Goal: Task Accomplishment & Management: Manage account settings

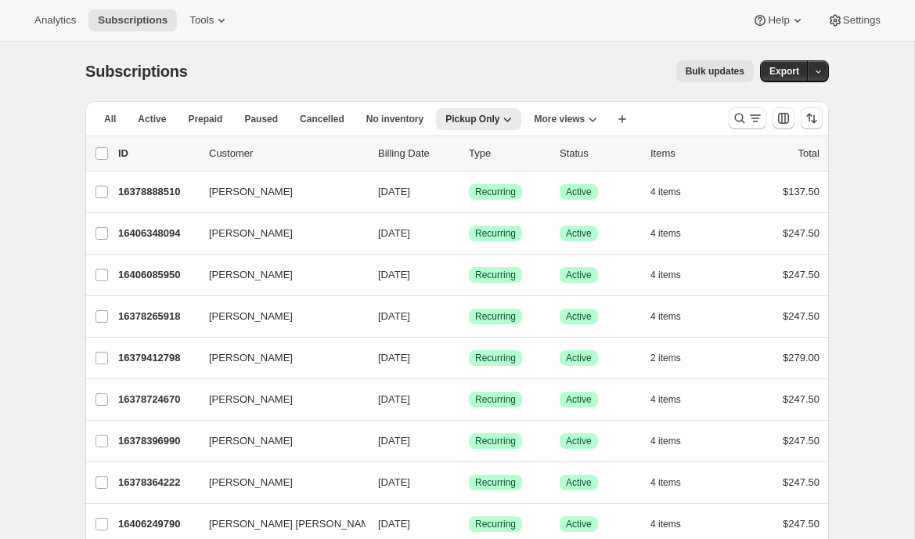
scroll to position [1353, 0]
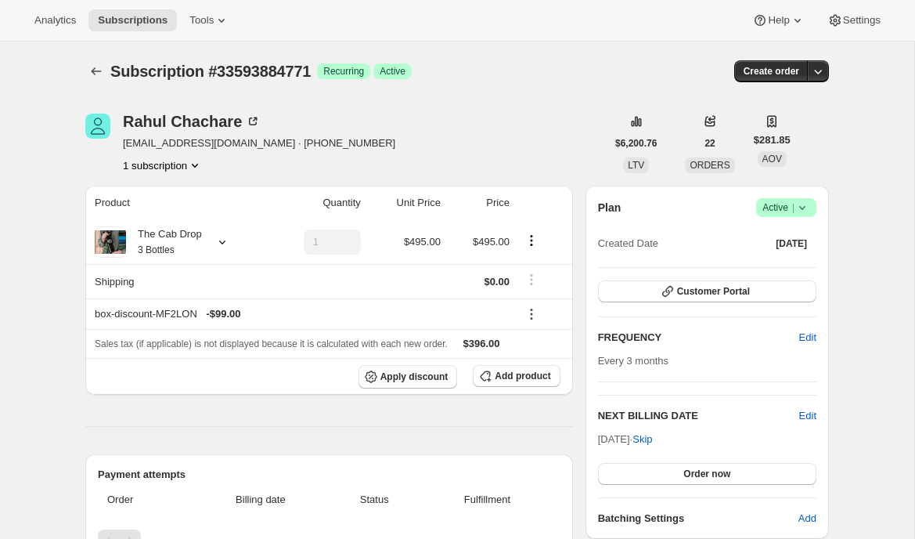
click at [92, 67] on icon "Subscriptions" at bounding box center [96, 71] width 16 height 16
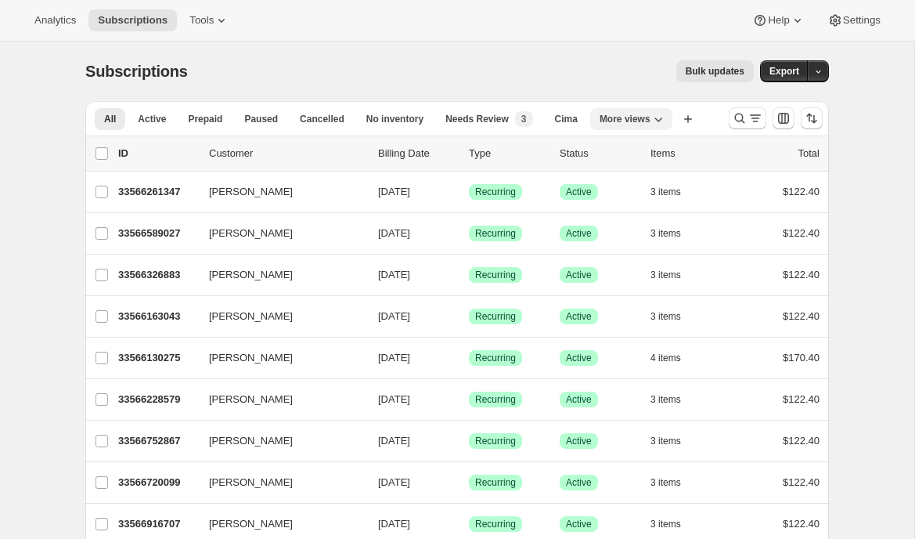
click at [640, 113] on span "More views" at bounding box center [625, 119] width 51 height 13
click at [696, 117] on icon "button" at bounding box center [688, 119] width 16 height 16
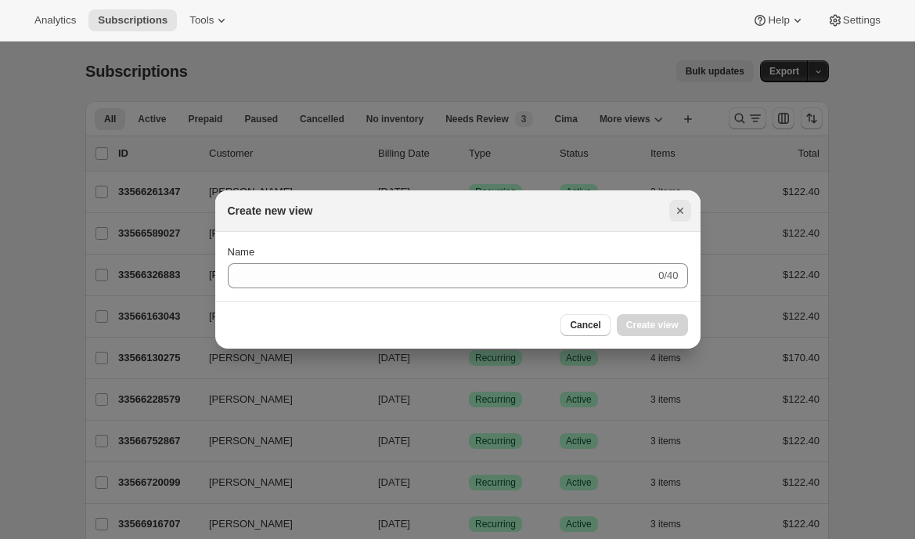
click at [683, 205] on icon "Close" at bounding box center [681, 211] width 16 height 16
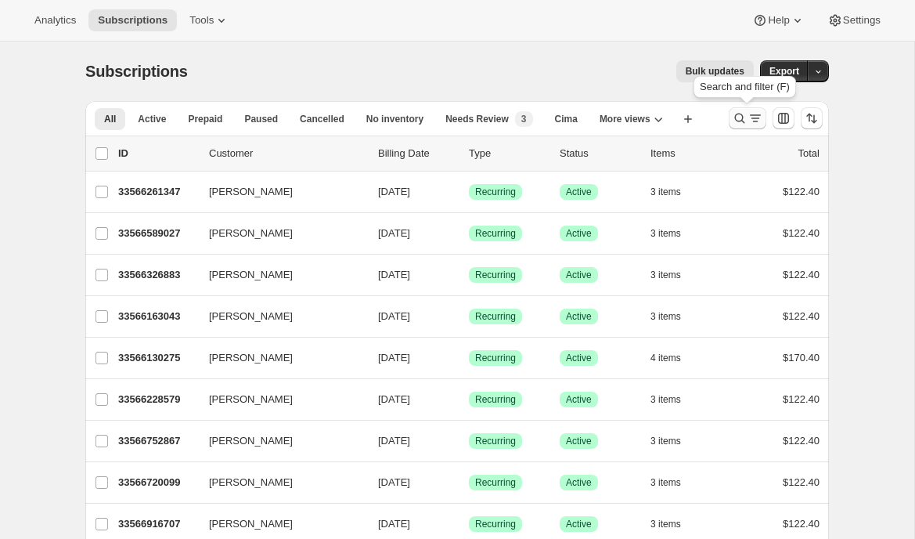
click at [745, 119] on icon "Search and filter results" at bounding box center [740, 118] width 16 height 16
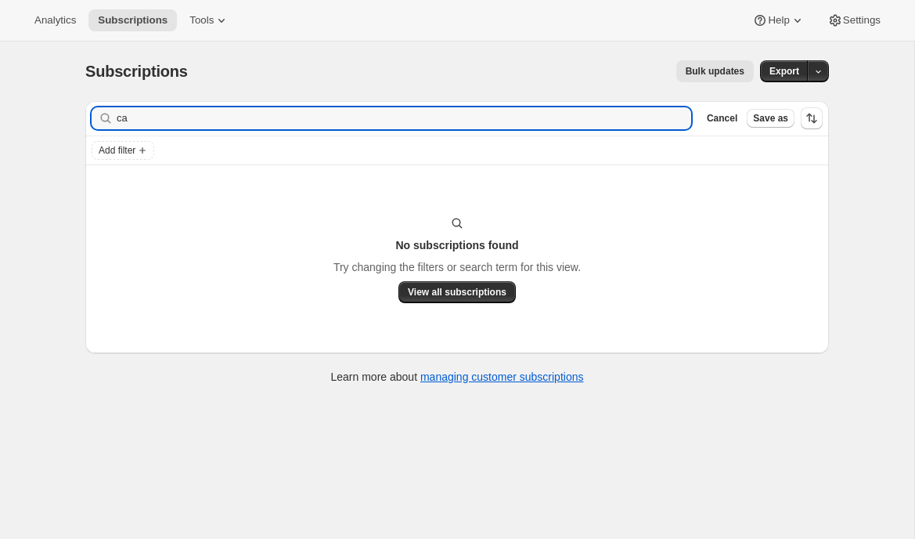
type input "c"
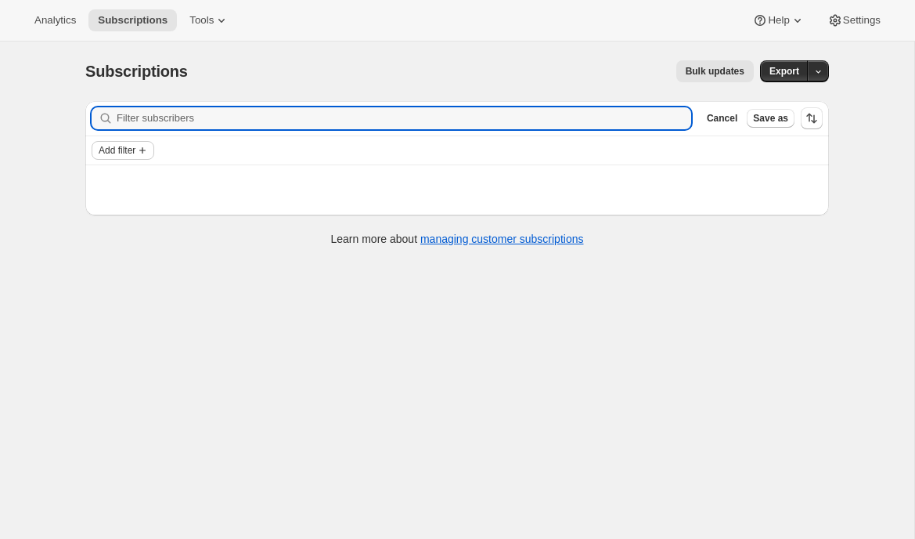
click at [127, 149] on span "Add filter" at bounding box center [117, 150] width 37 height 13
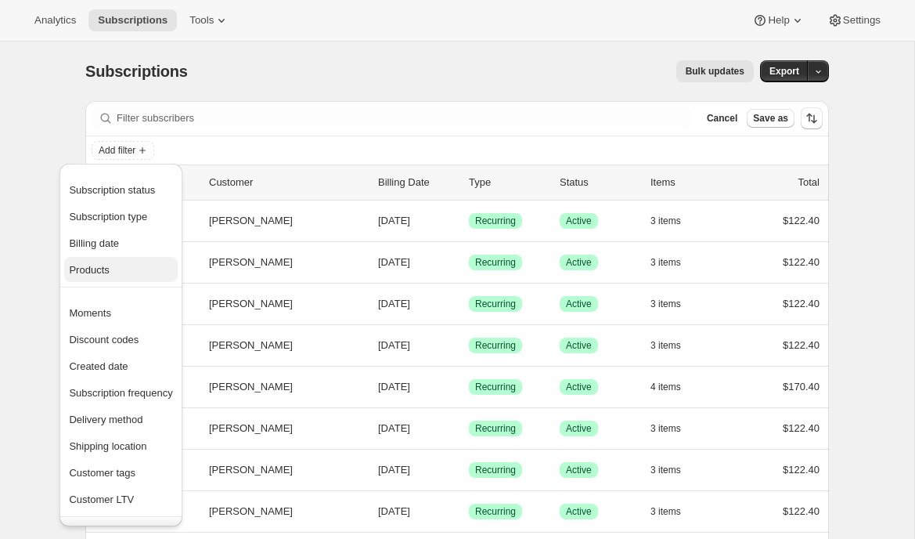
click at [106, 274] on span "Products" at bounding box center [89, 270] width 40 height 12
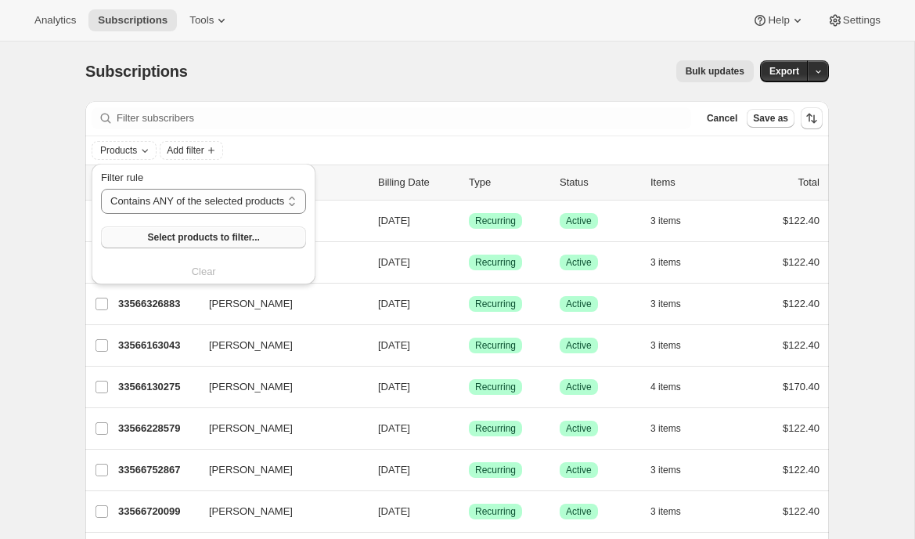
click at [188, 235] on span "Select products to filter..." at bounding box center [203, 237] width 112 height 13
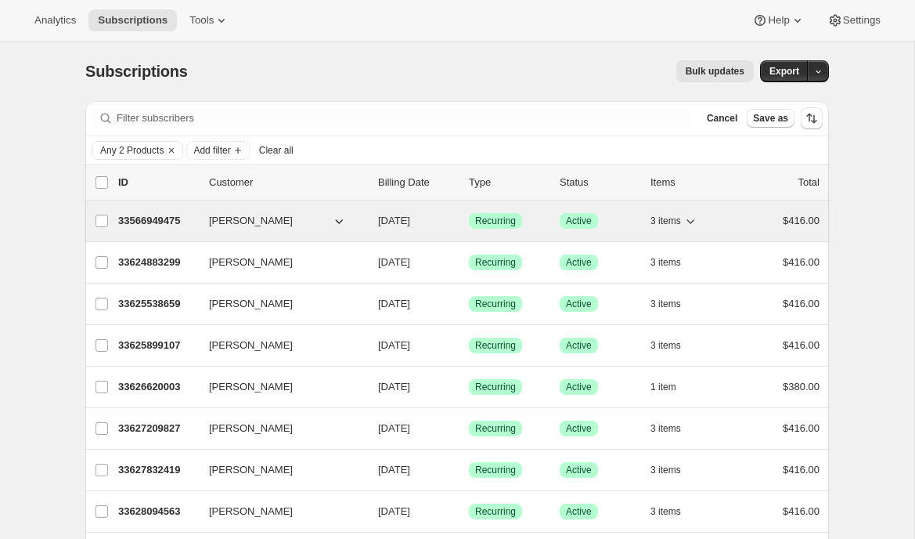
click at [142, 215] on p "33566949475" at bounding box center [157, 221] width 78 height 16
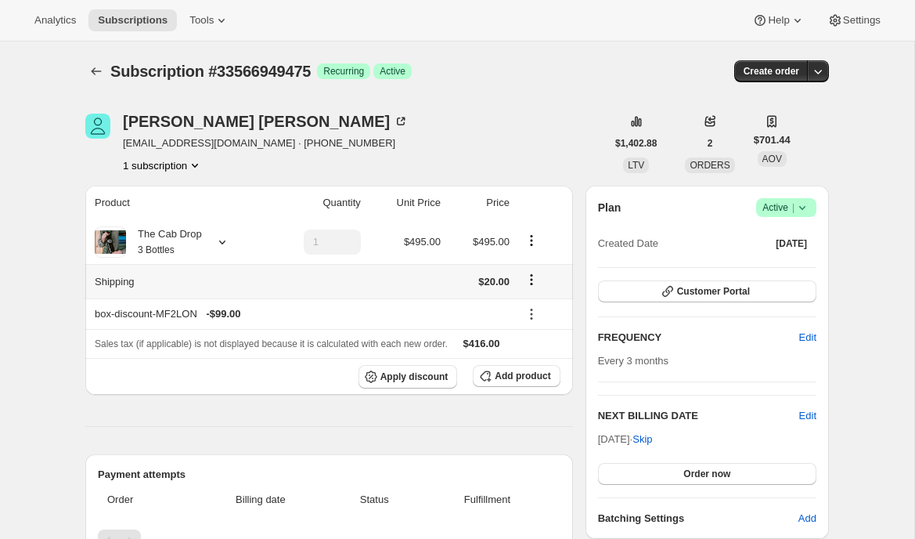
click at [532, 276] on icon "Shipping actions" at bounding box center [532, 280] width 16 height 16
click at [531, 307] on span "Edit shipping rate" at bounding box center [530, 310] width 78 height 12
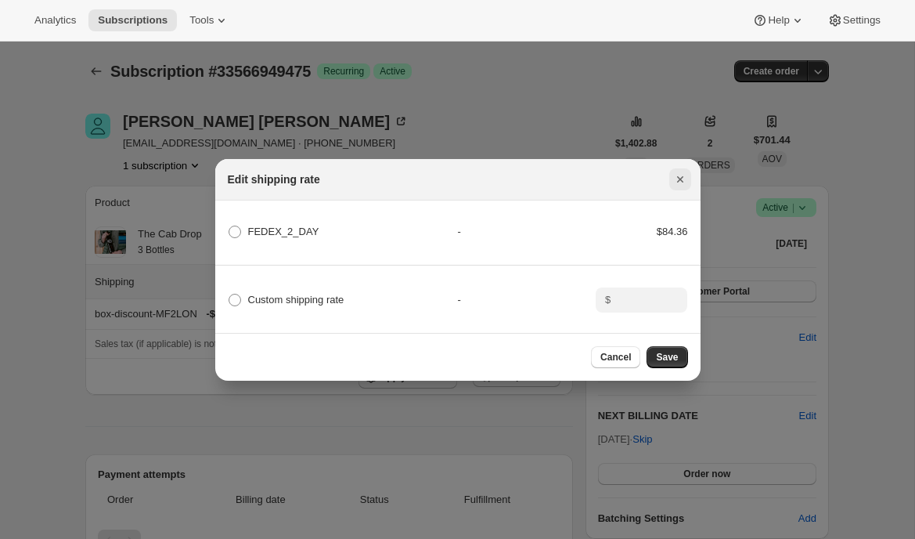
click at [680, 179] on icon "Close" at bounding box center [681, 179] width 16 height 16
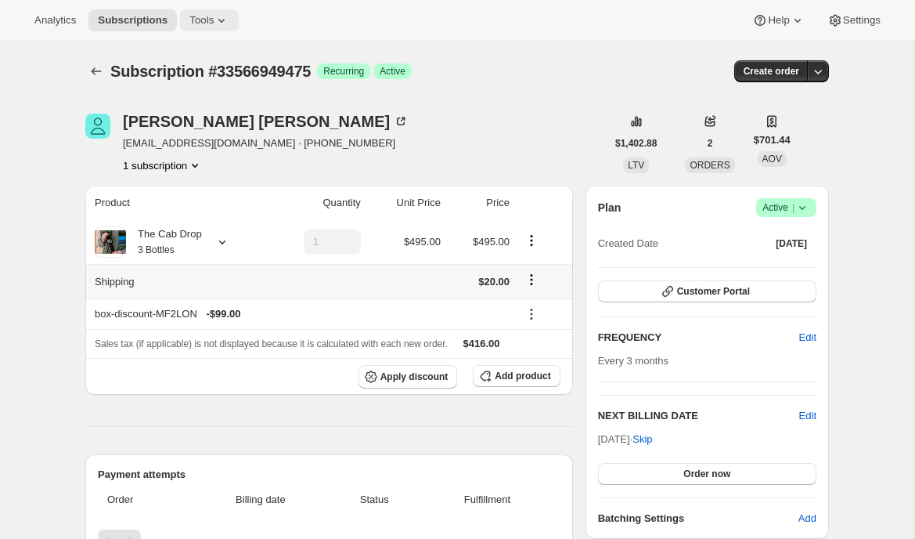
click at [214, 20] on span "Tools" at bounding box center [201, 20] width 24 height 13
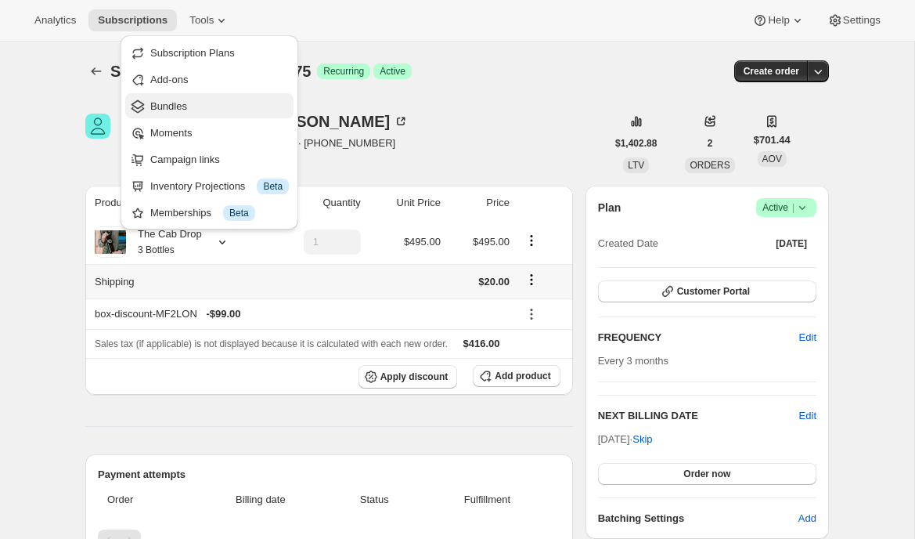
click at [182, 103] on span "Bundles" at bounding box center [168, 106] width 37 height 12
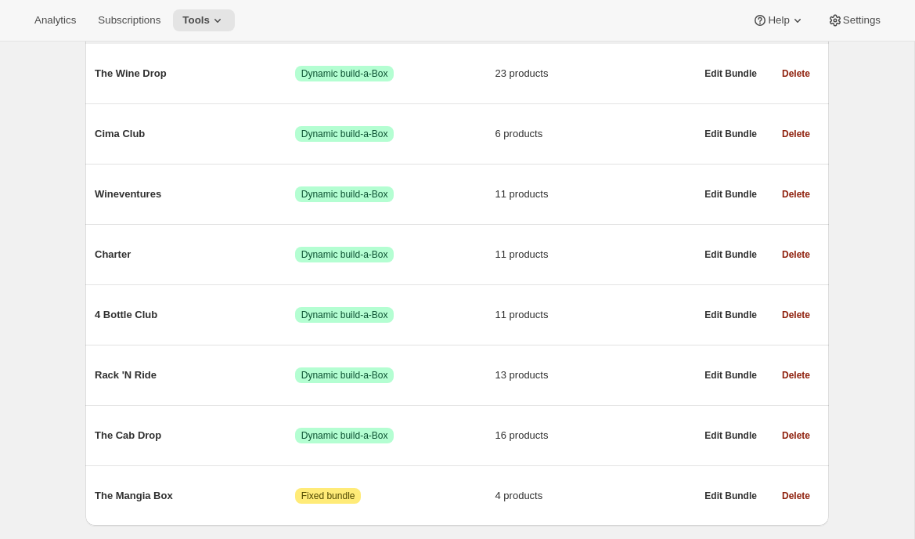
scroll to position [234, 0]
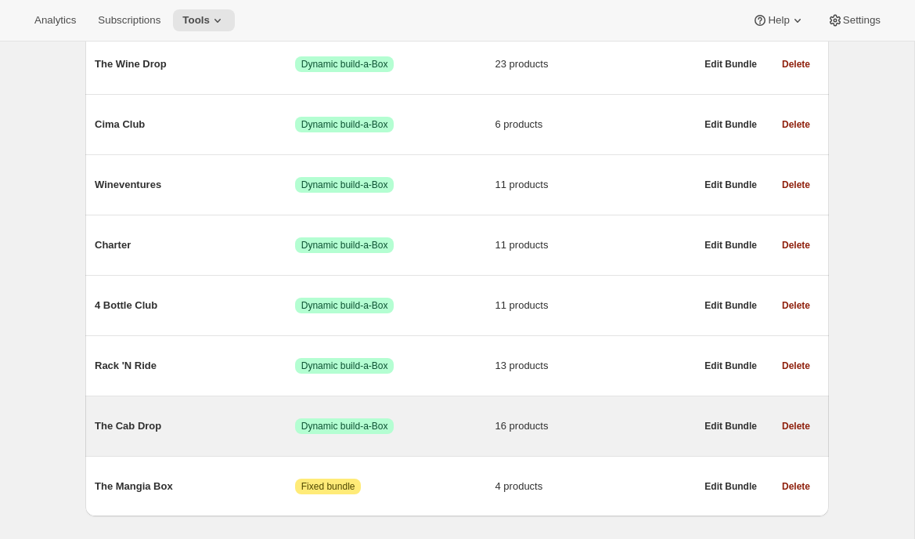
click at [213, 434] on span "The Cab Drop" at bounding box center [195, 426] width 200 height 16
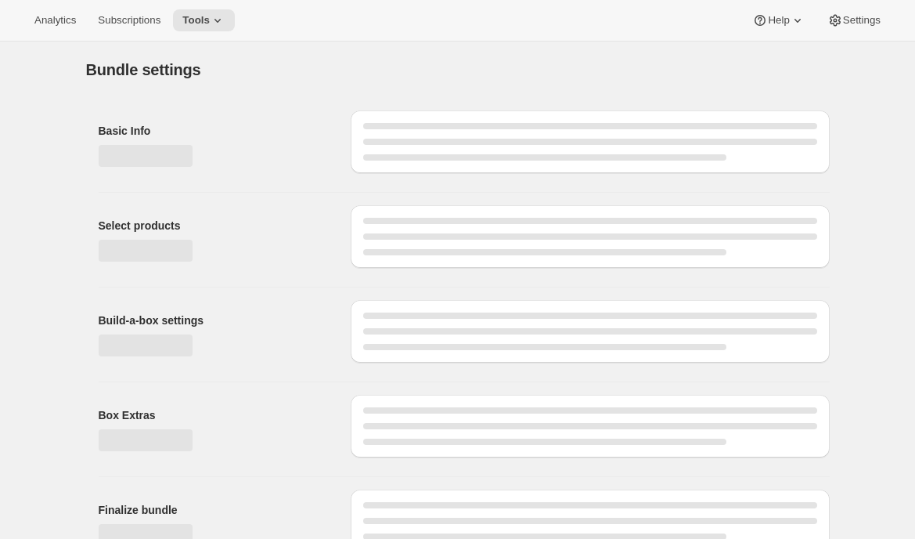
type input "The Cab Drop"
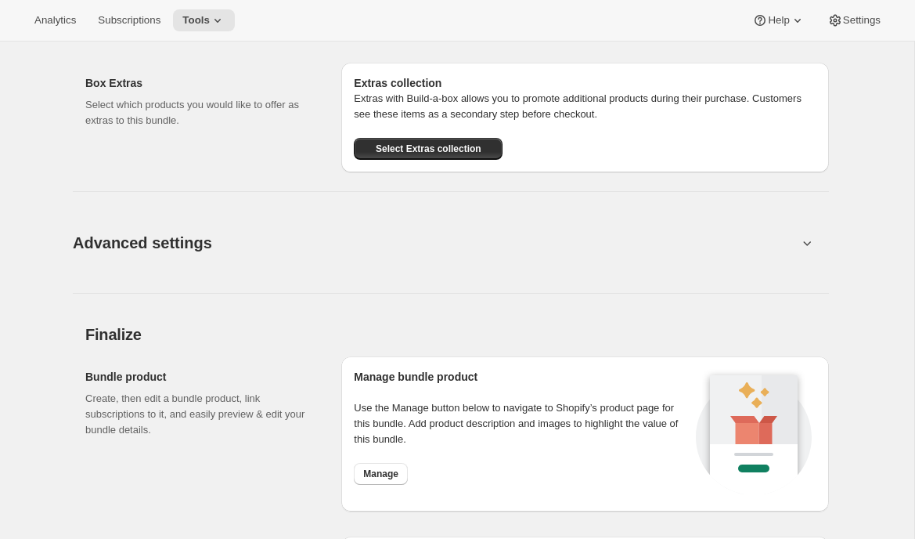
scroll to position [2189, 0]
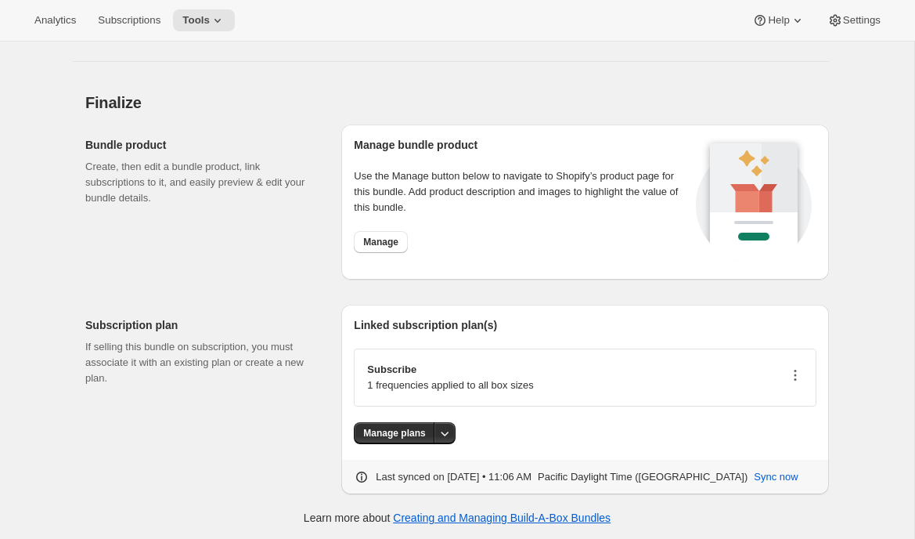
click at [799, 370] on icon "button" at bounding box center [796, 375] width 16 height 16
click at [756, 424] on span "Edit plan details" at bounding box center [771, 429] width 72 height 12
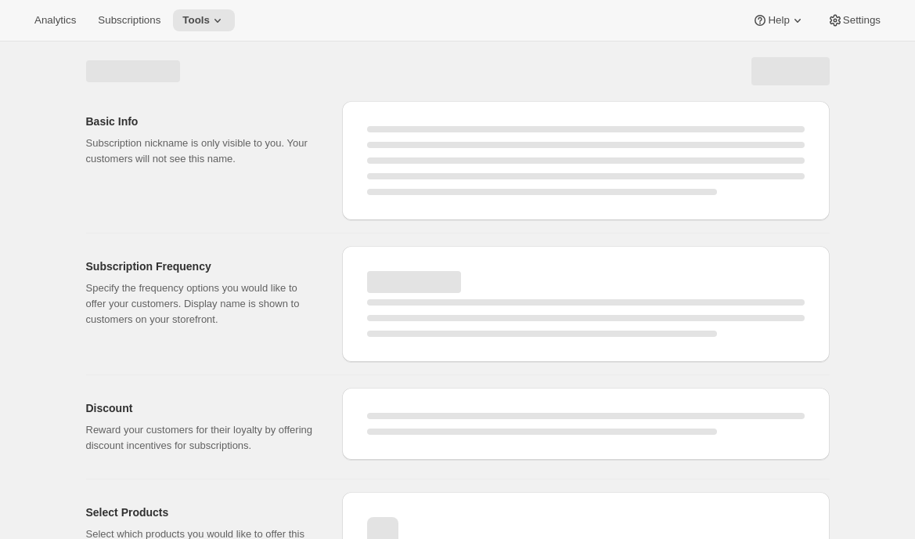
select select "WEEK"
select select "MONTH"
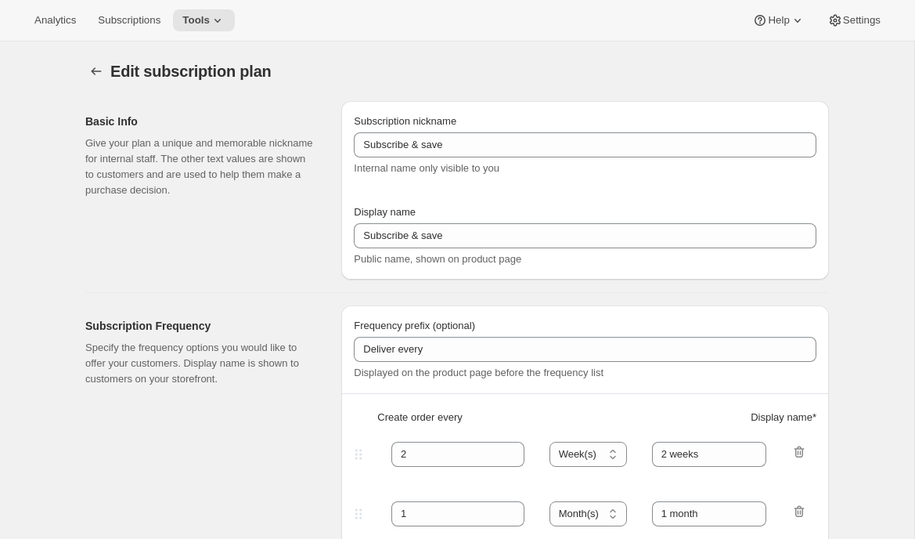
type input "Subscription Plan (2 month frequency)"
type input "Subscribe"
type input "3"
select select "MONTH"
type input "3 months"
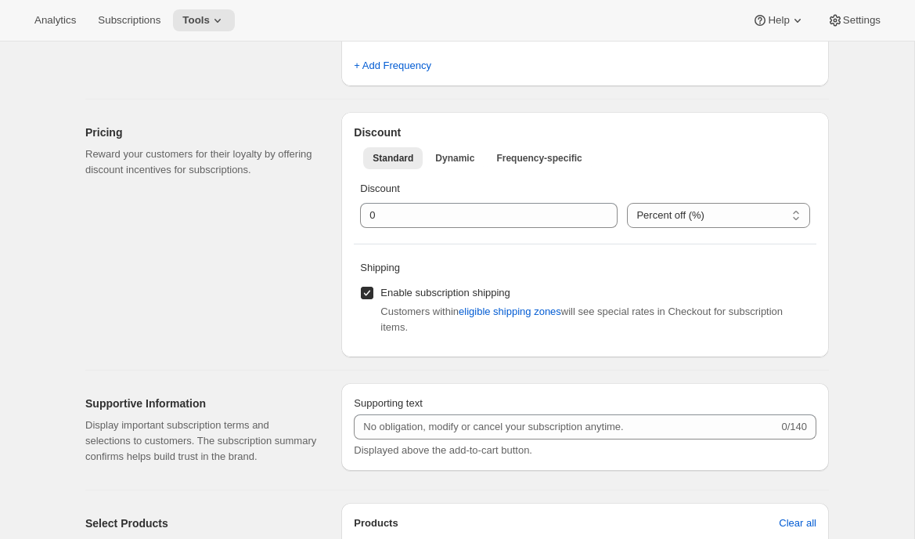
scroll to position [432, 0]
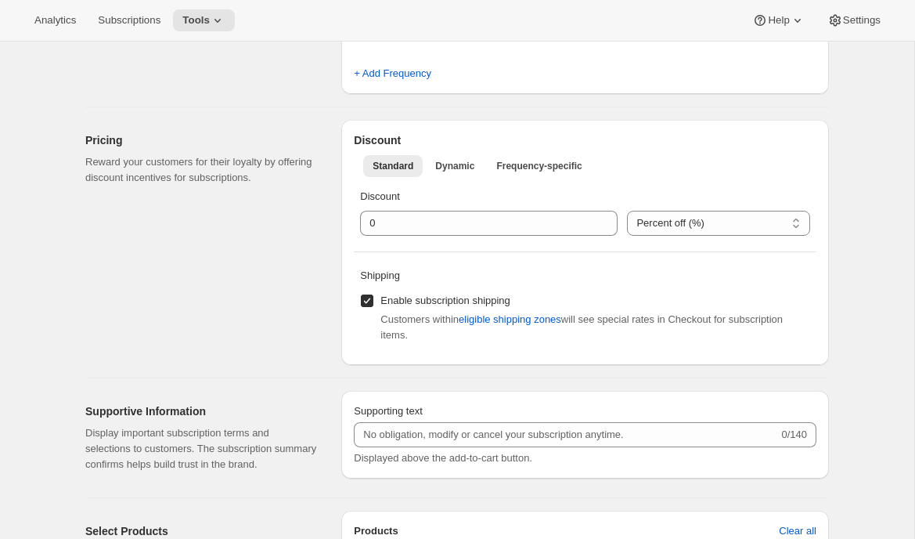
click at [436, 298] on span "Enable subscription shipping" at bounding box center [446, 300] width 130 height 12
click at [373, 298] on input "Enable subscription shipping" at bounding box center [367, 300] width 13 height 13
click at [436, 298] on span "Enable subscription shipping" at bounding box center [446, 300] width 130 height 12
click at [373, 298] on input "Enable subscription shipping" at bounding box center [367, 300] width 13 height 13
checkbox input "true"
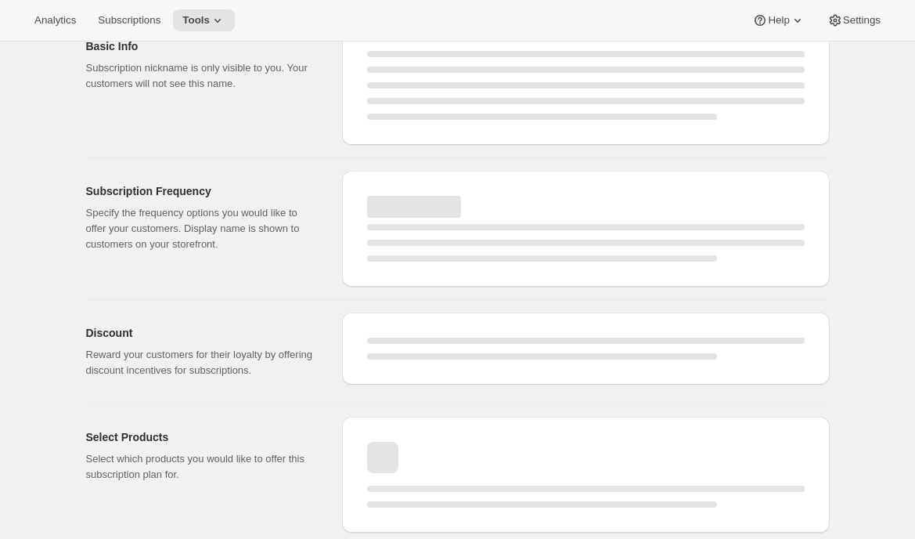
select select "MONTH"
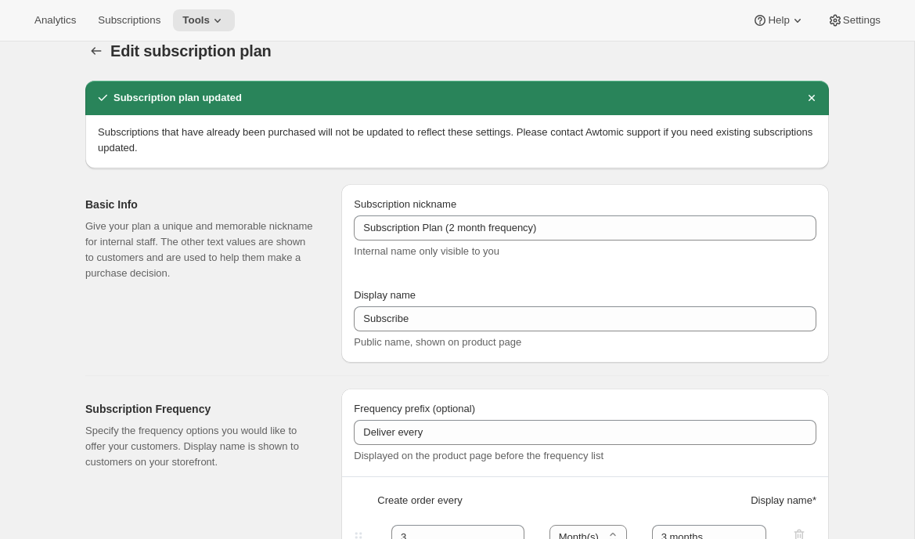
scroll to position [0, 0]
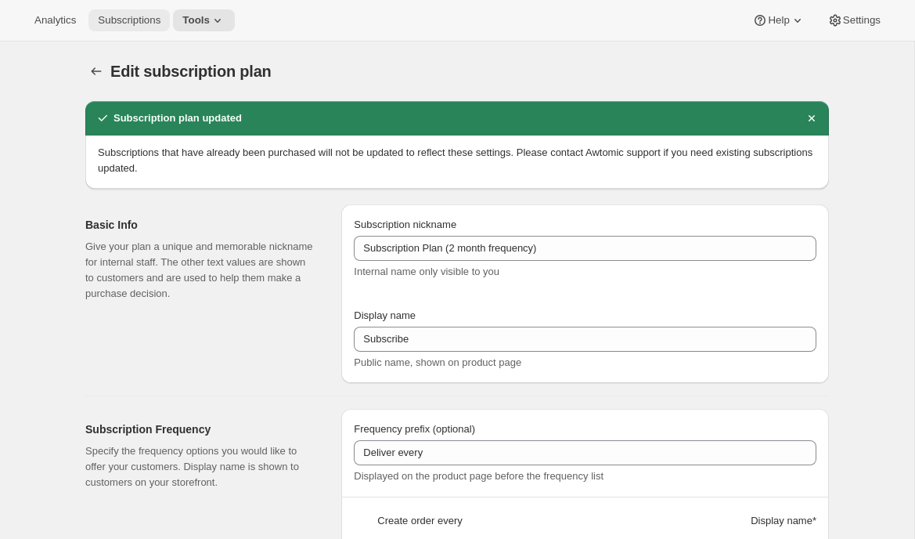
click at [130, 24] on span "Subscriptions" at bounding box center [129, 20] width 63 height 13
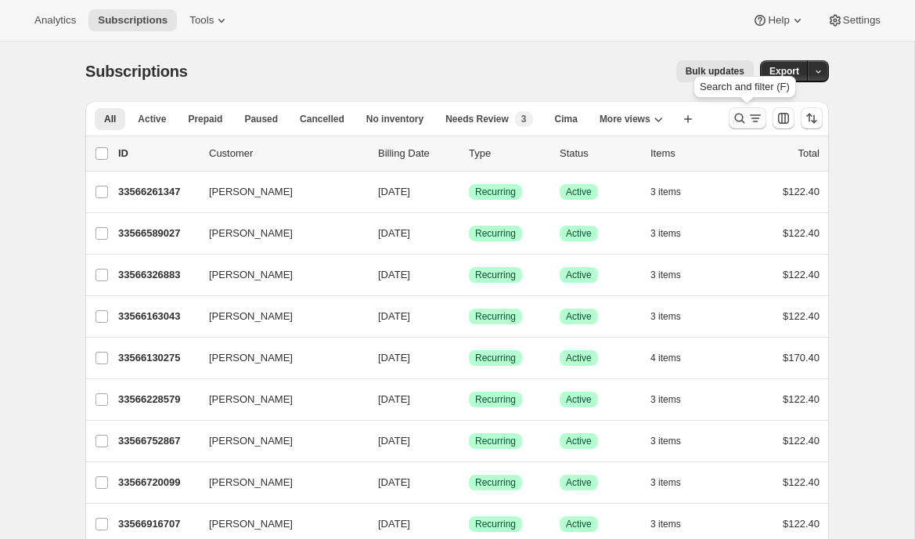
click at [731, 114] on button "Search and filter results" at bounding box center [748, 118] width 38 height 22
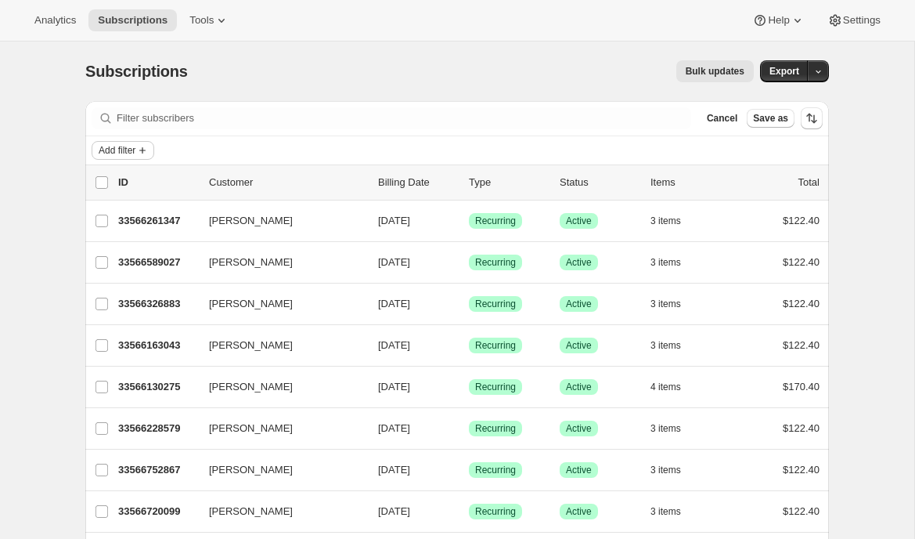
click at [135, 144] on span "Add filter" at bounding box center [117, 150] width 37 height 13
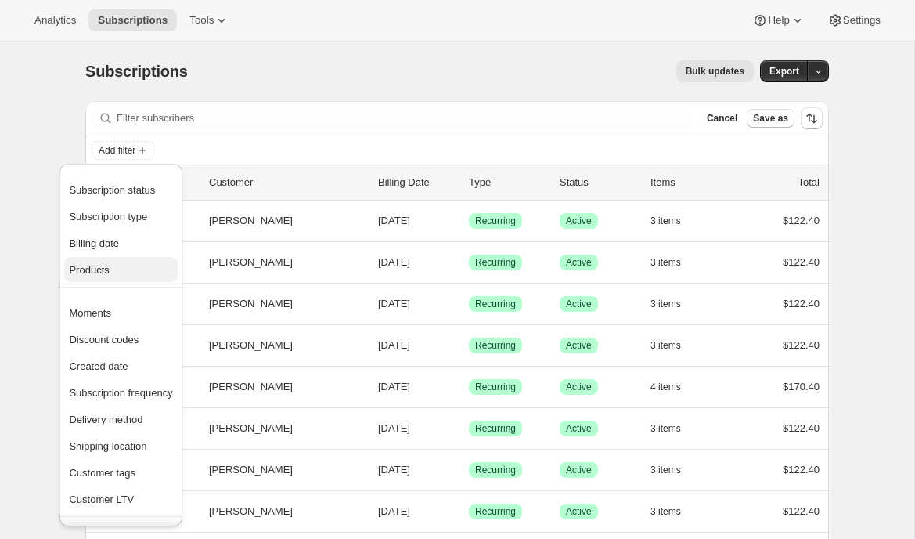
click at [99, 272] on span "Products" at bounding box center [89, 270] width 40 height 12
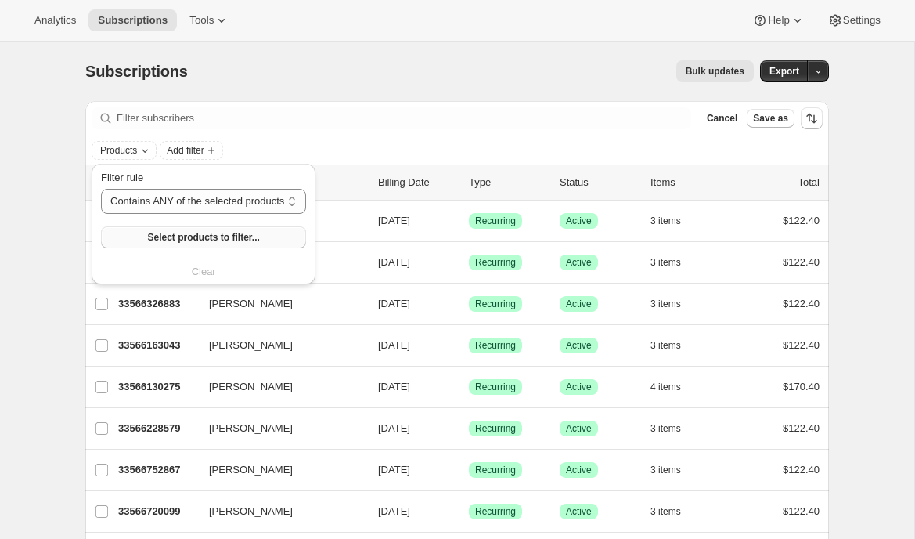
click at [132, 240] on button "Select products to filter..." at bounding box center [203, 237] width 205 height 22
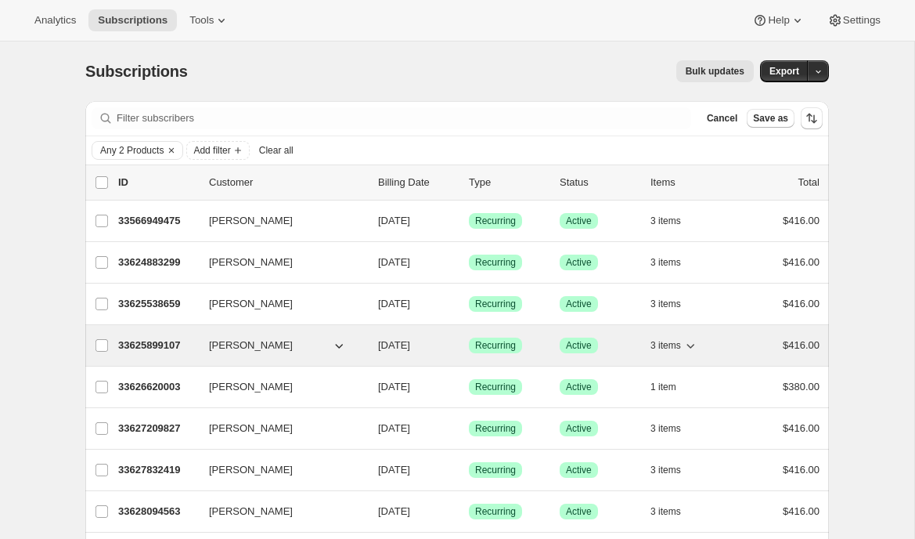
click at [123, 342] on p "33625899107" at bounding box center [157, 345] width 78 height 16
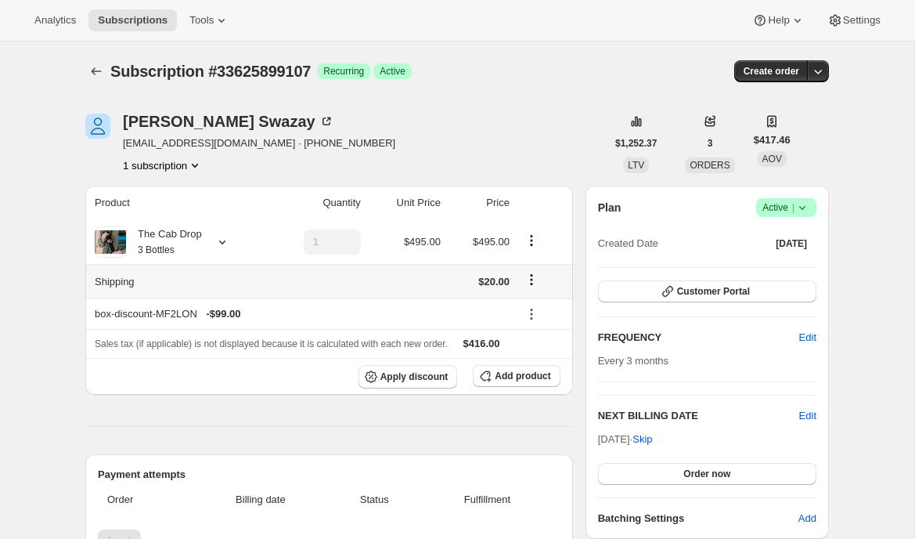
click at [536, 280] on icon "Shipping actions" at bounding box center [532, 280] width 16 height 16
click at [531, 306] on span "Edit shipping rate" at bounding box center [530, 310] width 78 height 12
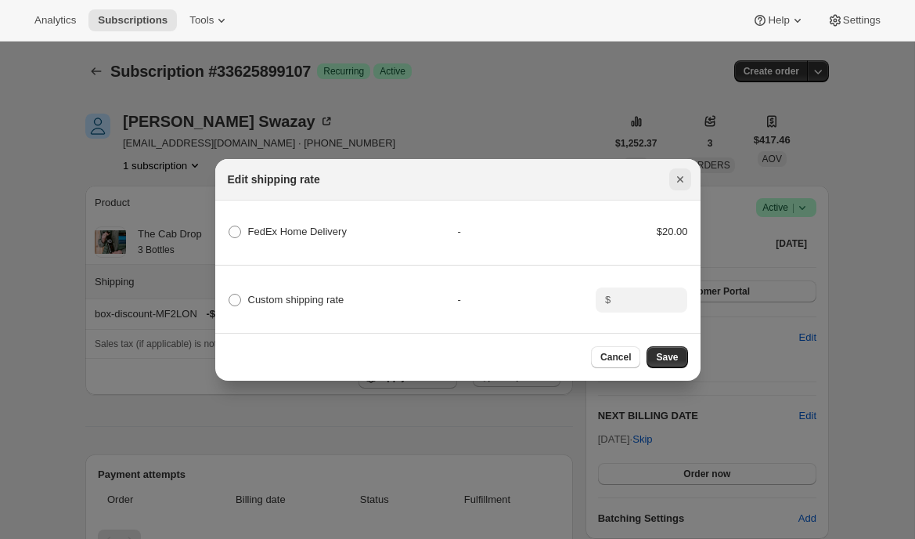
click at [684, 188] on button "Close" at bounding box center [680, 179] width 22 height 22
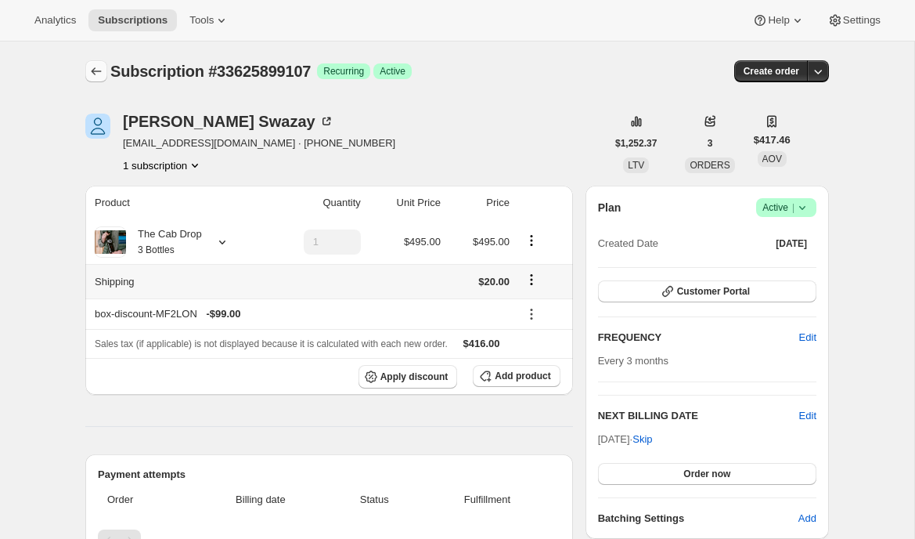
click at [93, 63] on button "Subscriptions" at bounding box center [96, 71] width 22 height 22
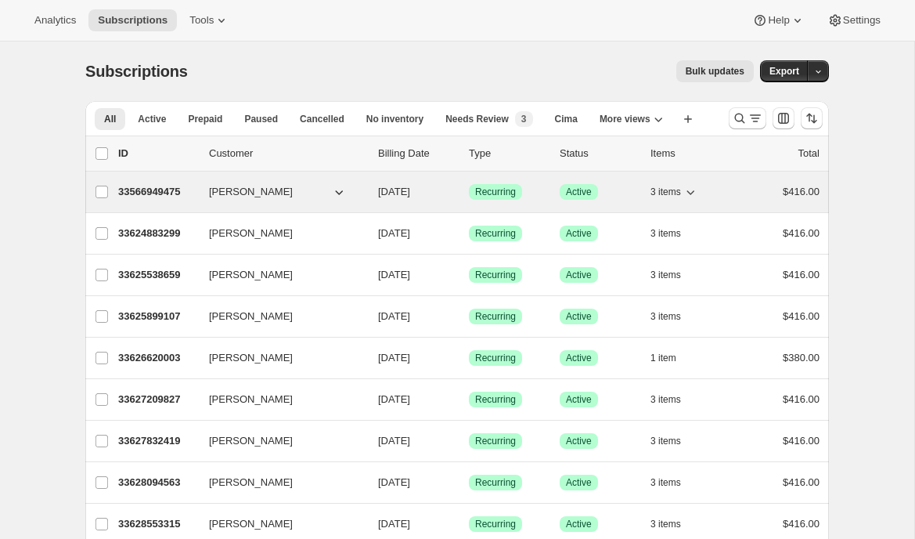
click at [159, 193] on p "33566949475" at bounding box center [157, 192] width 78 height 16
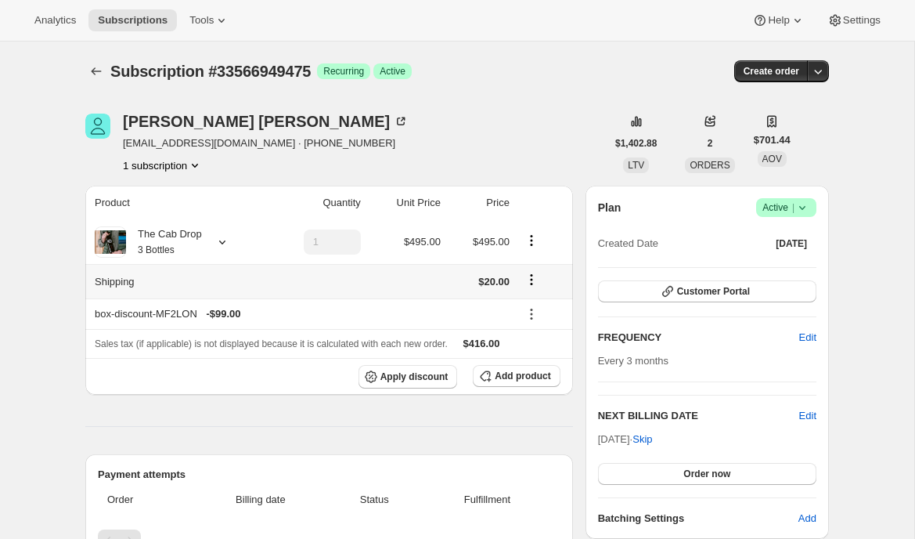
click at [534, 276] on icon "Shipping actions" at bounding box center [532, 280] width 16 height 16
click at [532, 308] on span "Edit shipping rate" at bounding box center [530, 310] width 78 height 12
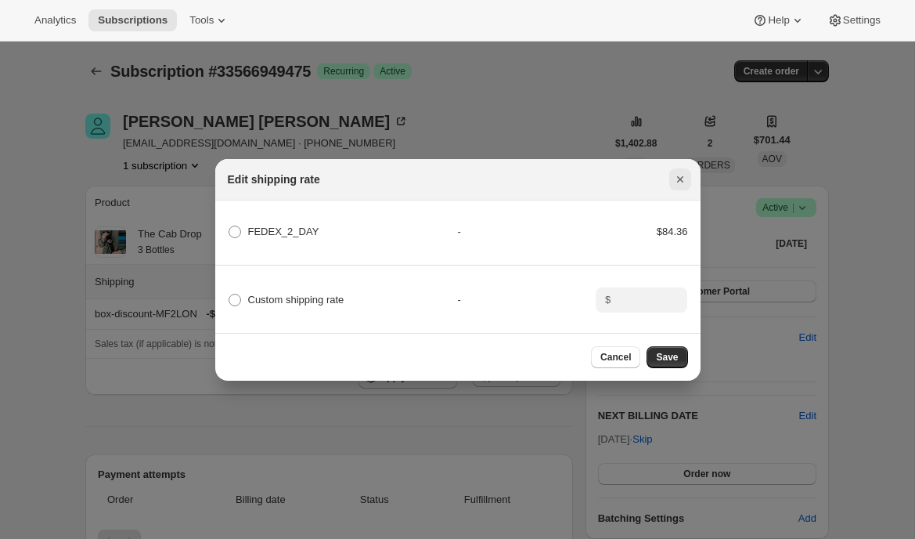
click at [677, 172] on icon "Close" at bounding box center [681, 179] width 16 height 16
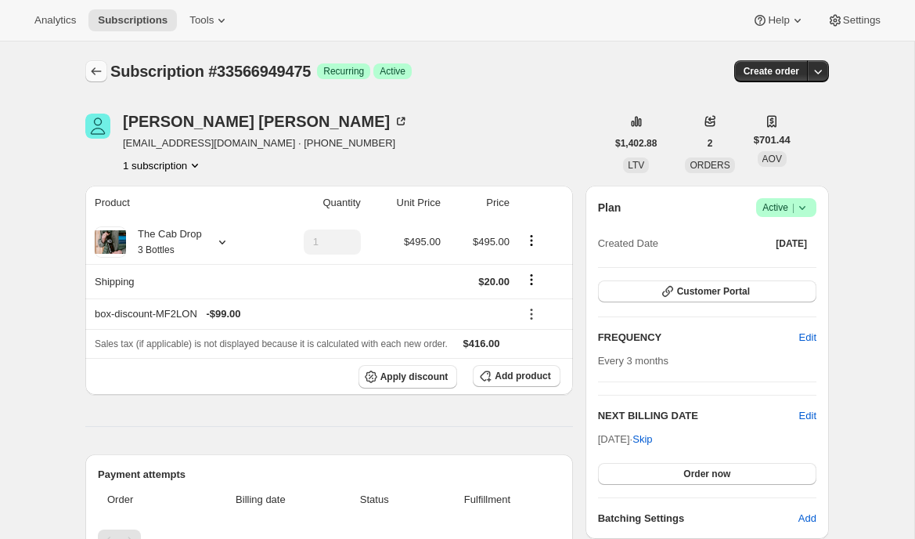
click at [99, 65] on icon "Subscriptions" at bounding box center [96, 71] width 16 height 16
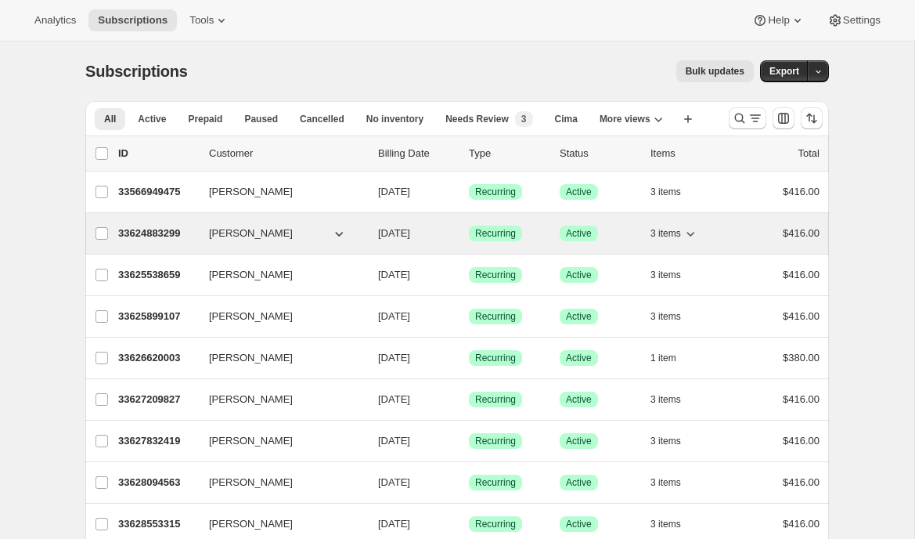
click at [151, 226] on p "33624883299" at bounding box center [157, 234] width 78 height 16
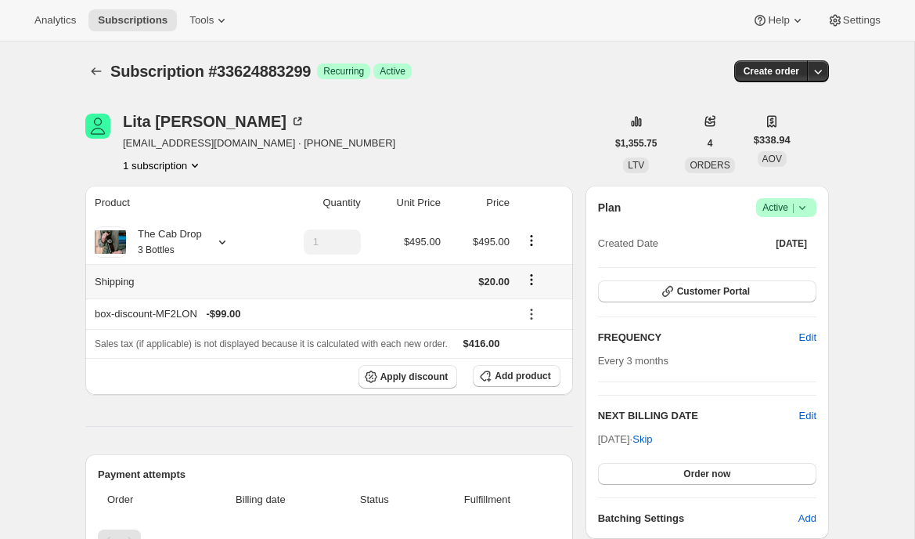
click at [532, 280] on icon "Shipping actions" at bounding box center [532, 280] width 16 height 16
click at [527, 306] on span "Edit shipping rate" at bounding box center [530, 310] width 78 height 12
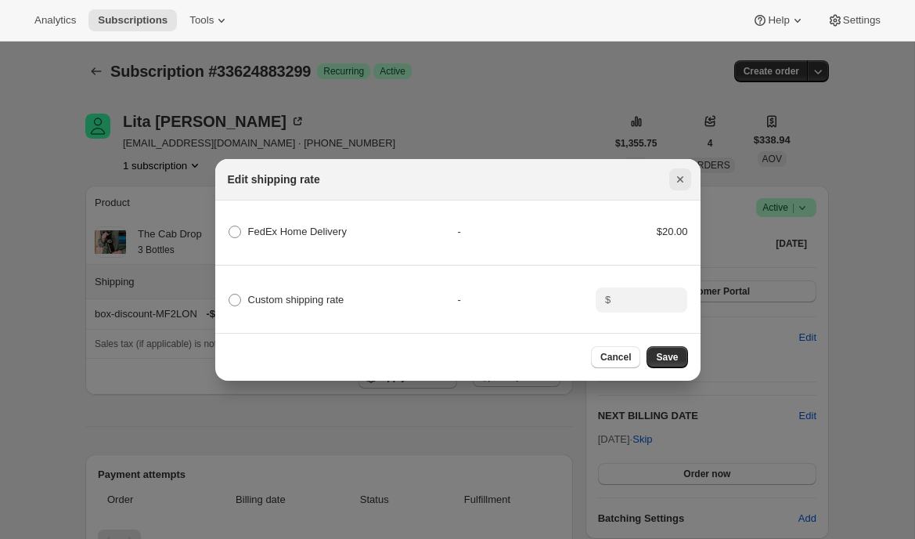
click at [688, 178] on button "Close" at bounding box center [680, 179] width 22 height 22
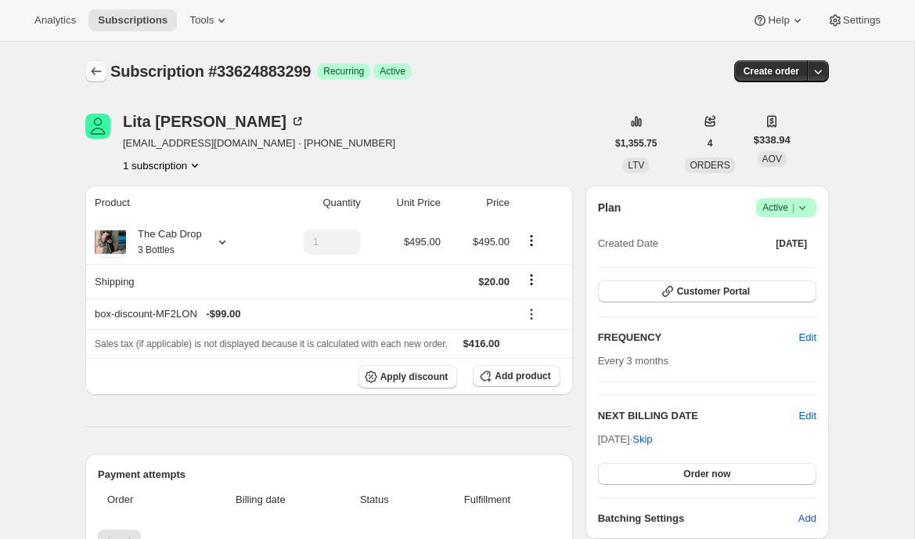
click at [92, 62] on button "Subscriptions" at bounding box center [96, 71] width 22 height 22
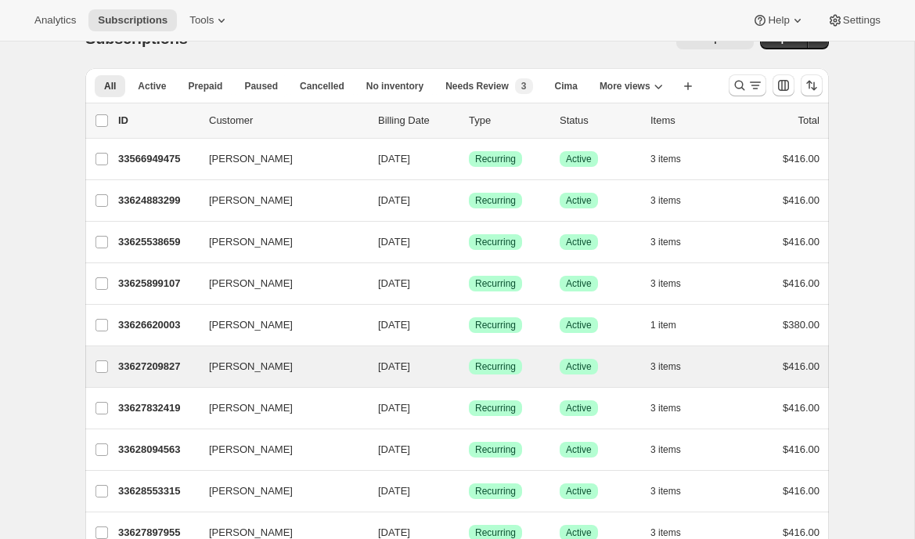
scroll to position [34, 0]
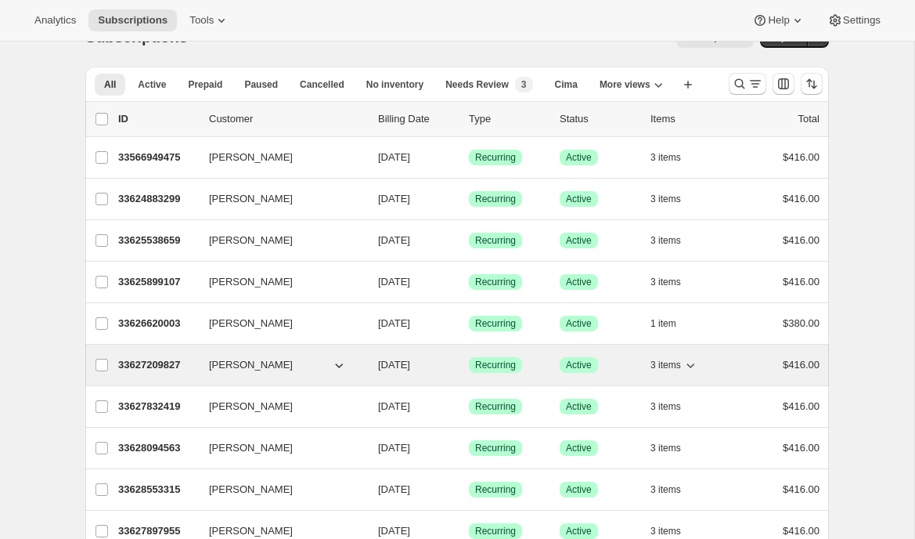
click at [159, 369] on p "33627209827" at bounding box center [157, 365] width 78 height 16
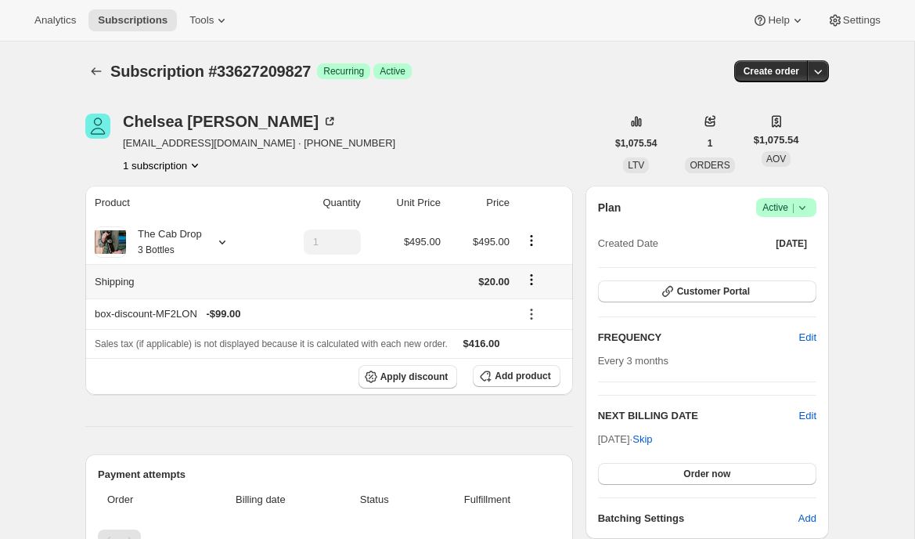
click at [538, 279] on icon "Shipping actions" at bounding box center [532, 280] width 16 height 16
click at [541, 302] on span "Edit shipping rate" at bounding box center [530, 310] width 78 height 16
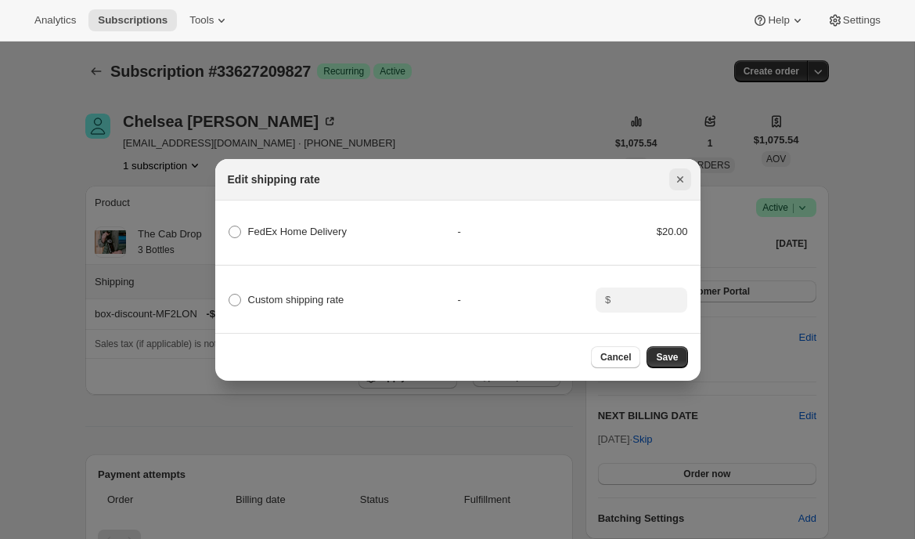
click at [680, 174] on icon "Close" at bounding box center [681, 179] width 16 height 16
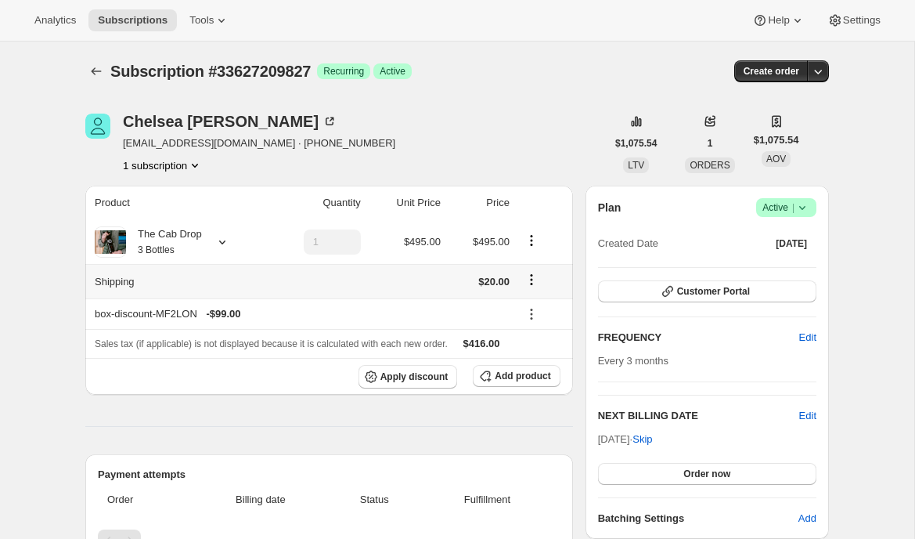
click at [93, 74] on icon "Subscriptions" at bounding box center [96, 71] width 16 height 16
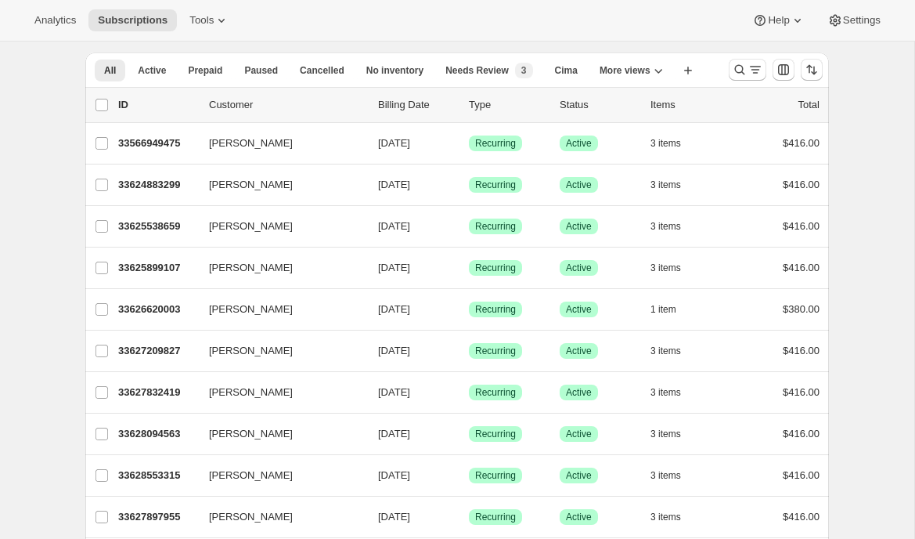
scroll to position [63, 0]
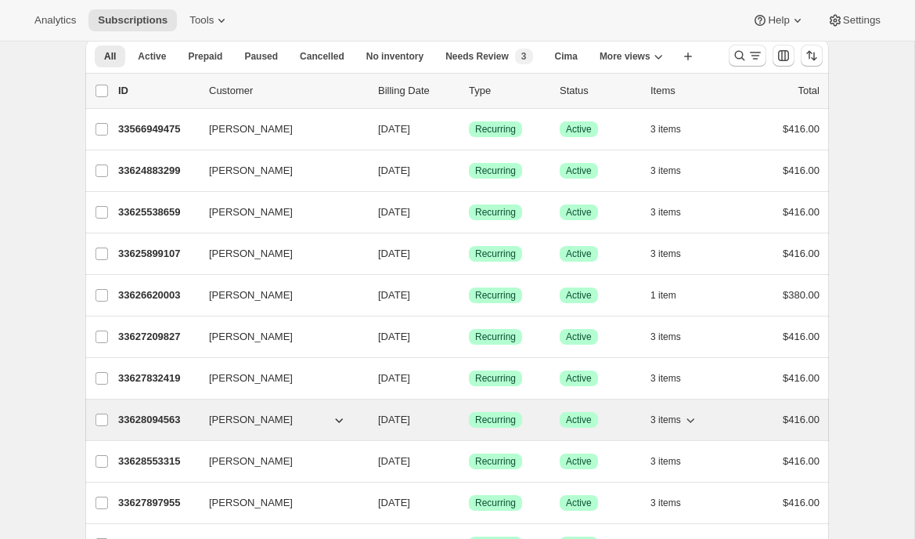
click at [241, 415] on span "Karen Roche" at bounding box center [251, 420] width 84 height 16
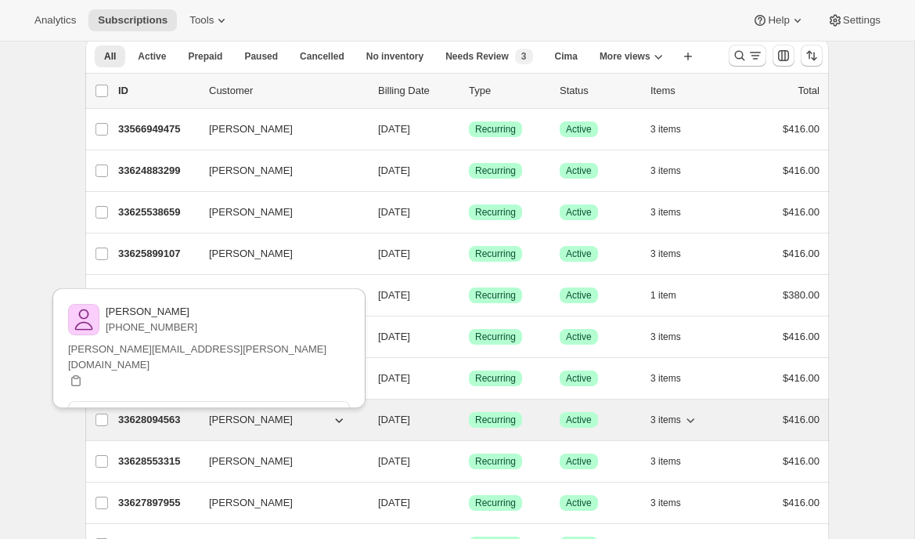
click at [157, 420] on p "33628094563" at bounding box center [157, 420] width 78 height 16
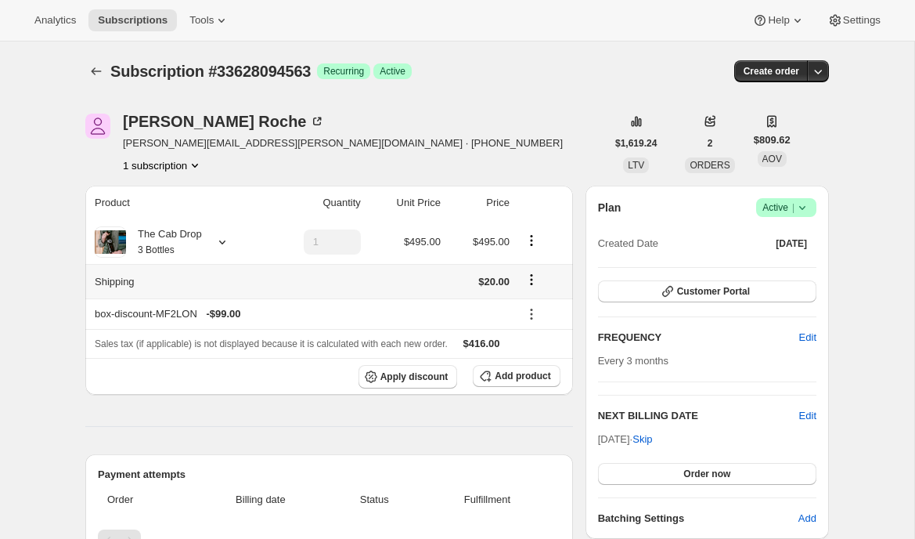
click at [533, 278] on icon "Shipping actions" at bounding box center [532, 280] width 16 height 16
click at [534, 303] on span "Edit shipping rate" at bounding box center [530, 310] width 78 height 16
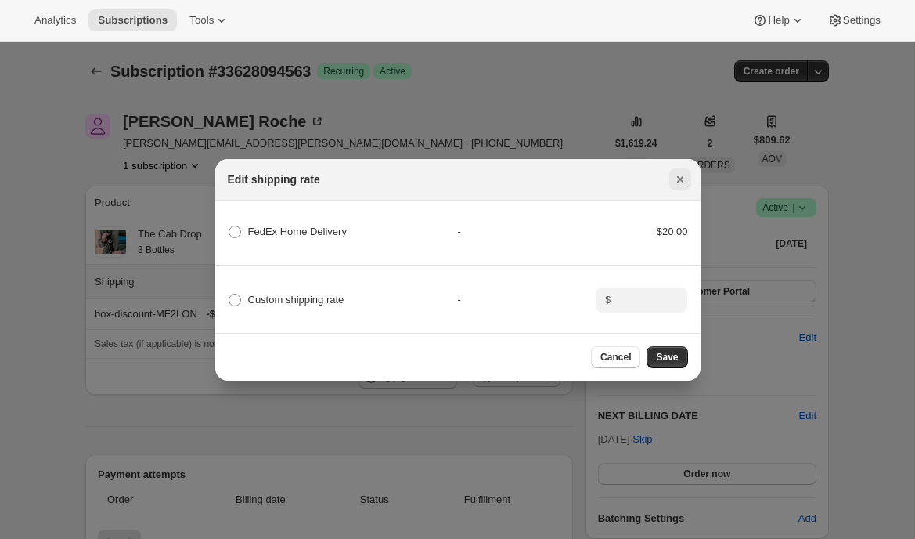
click at [681, 171] on icon "Close" at bounding box center [681, 179] width 16 height 16
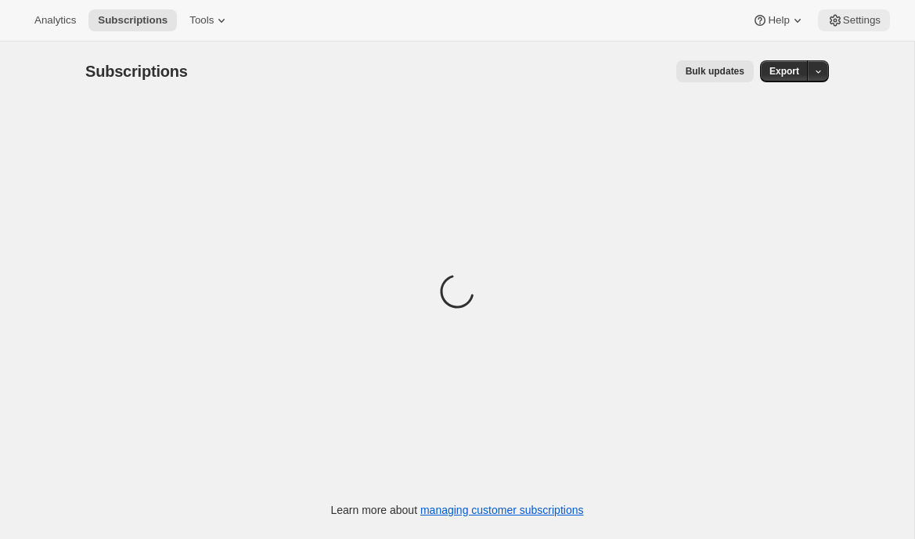
click at [877, 27] on button "Settings" at bounding box center [854, 20] width 72 height 22
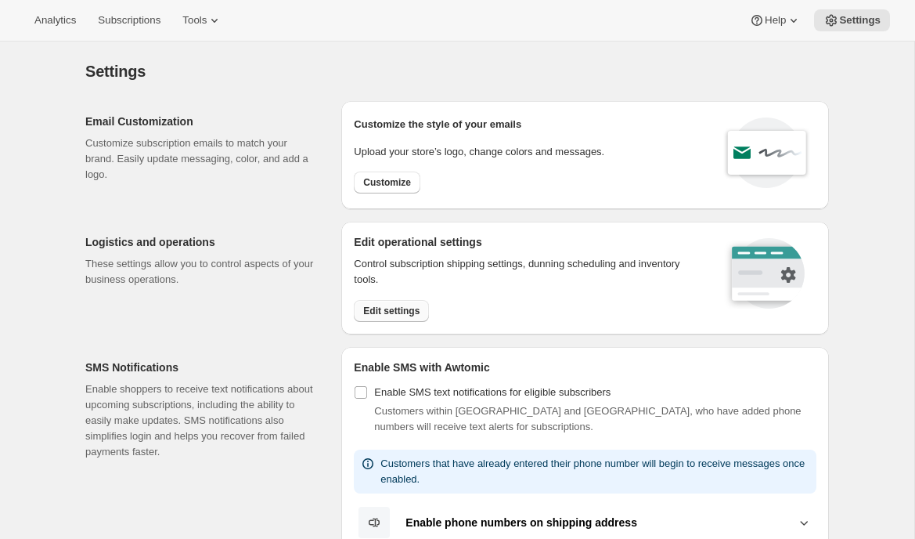
click at [391, 303] on button "Edit settings" at bounding box center [391, 311] width 75 height 22
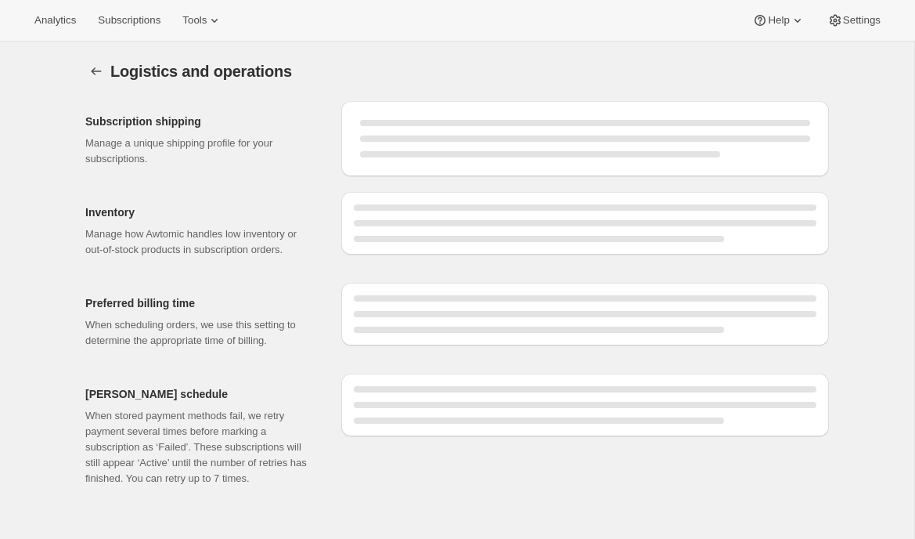
select select "DAY"
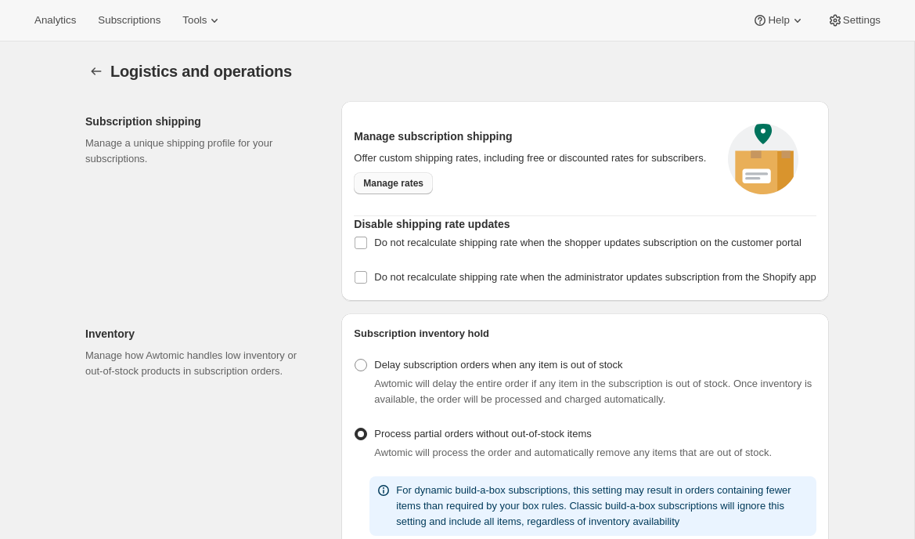
click at [402, 186] on span "Manage rates" at bounding box center [393, 183] width 60 height 13
